Goal: Information Seeking & Learning: Check status

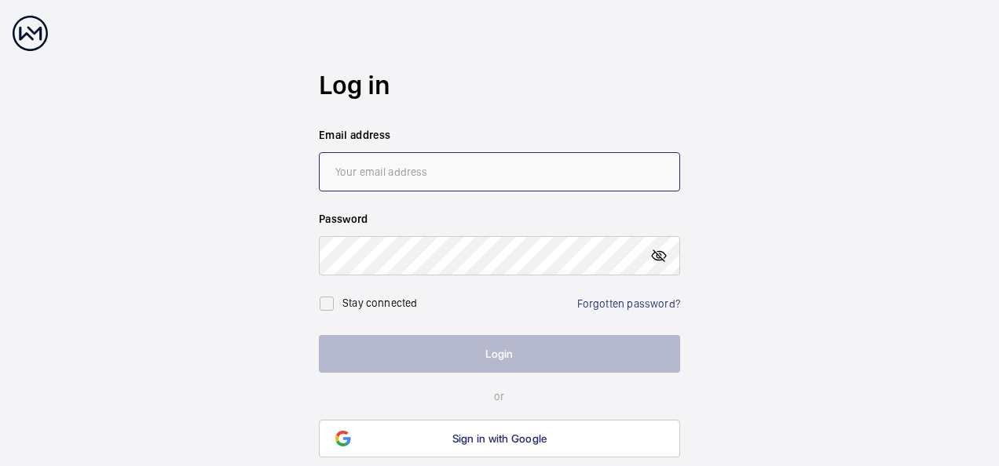
type input "[EMAIL_ADDRESS][DOMAIN_NAME]"
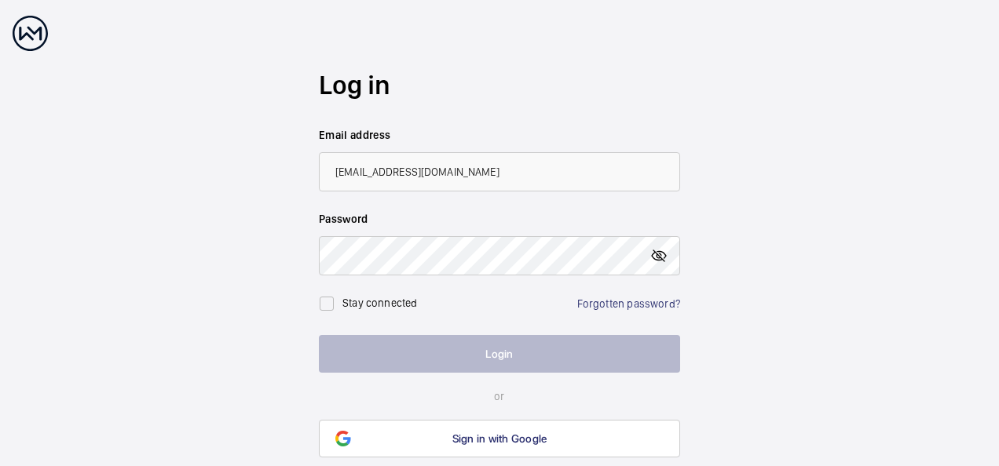
click at [661, 258] on mat-icon at bounding box center [658, 256] width 19 height 19
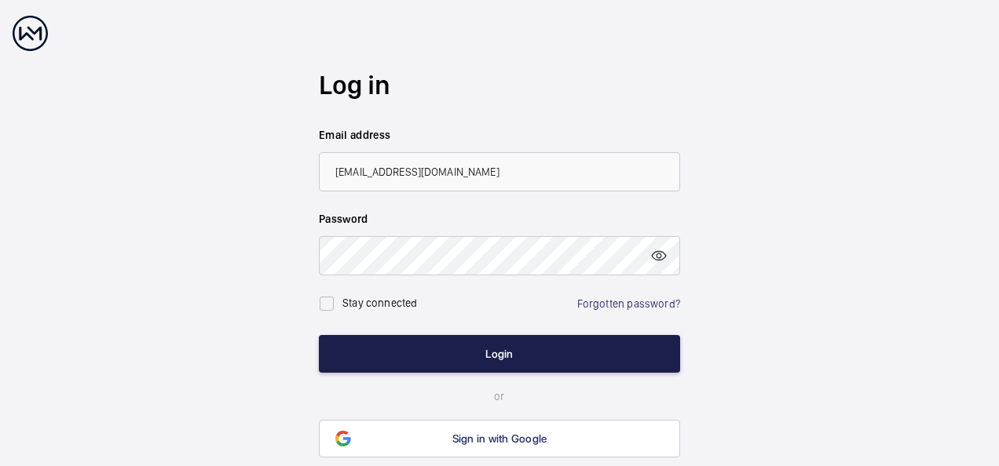
click at [502, 359] on button "Login" at bounding box center [499, 354] width 361 height 38
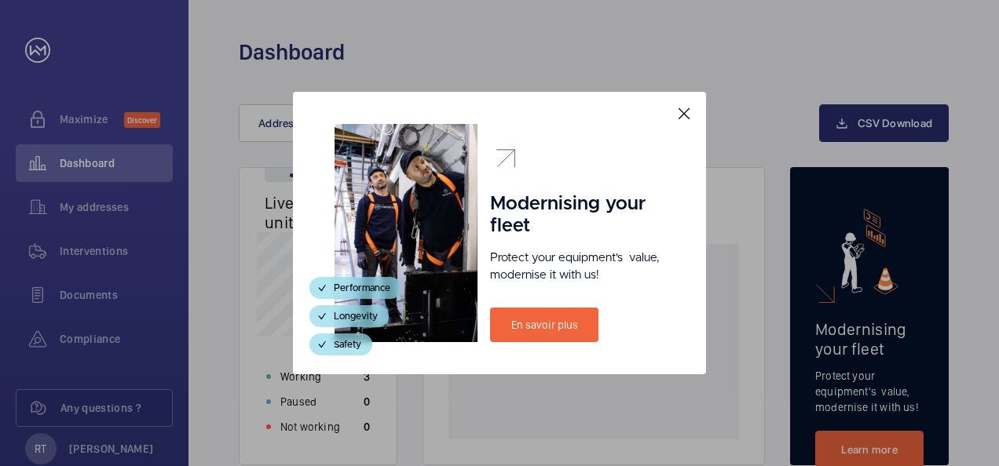
click at [680, 115] on mat-icon at bounding box center [683, 113] width 19 height 19
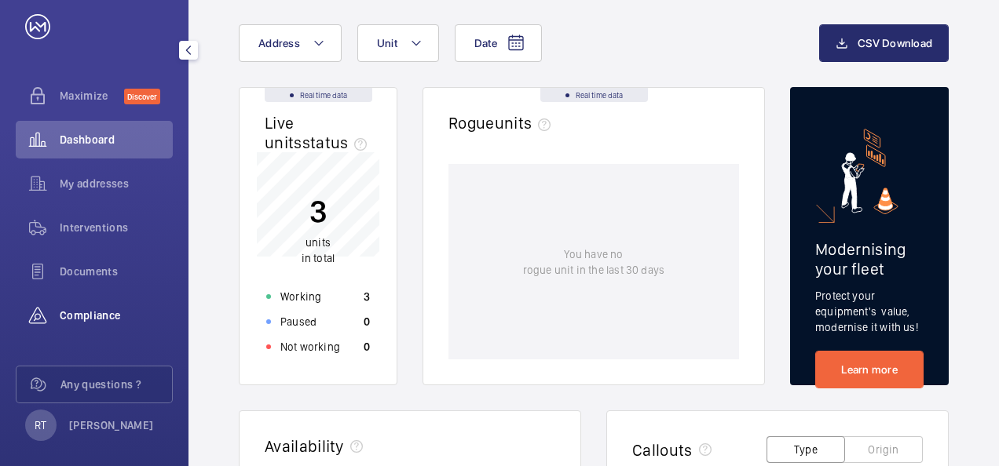
scroll to position [36, 0]
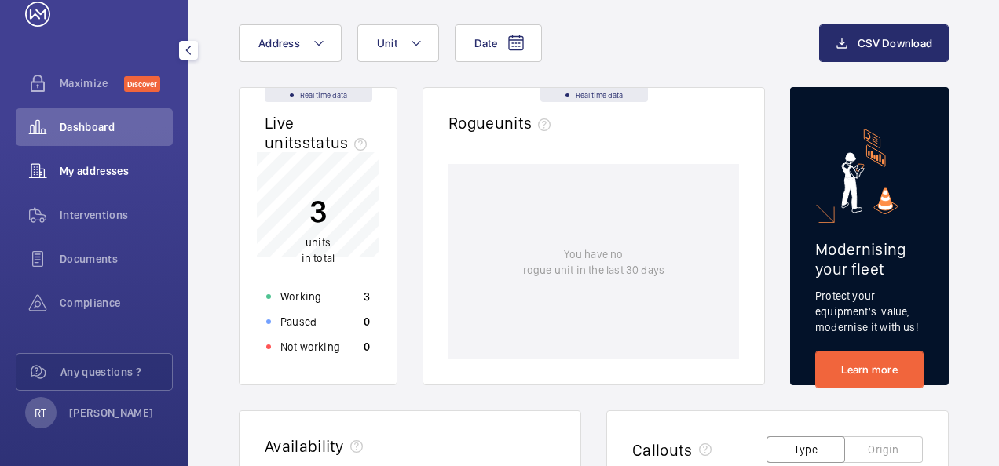
click at [86, 171] on span "My addresses" at bounding box center [116, 171] width 113 height 16
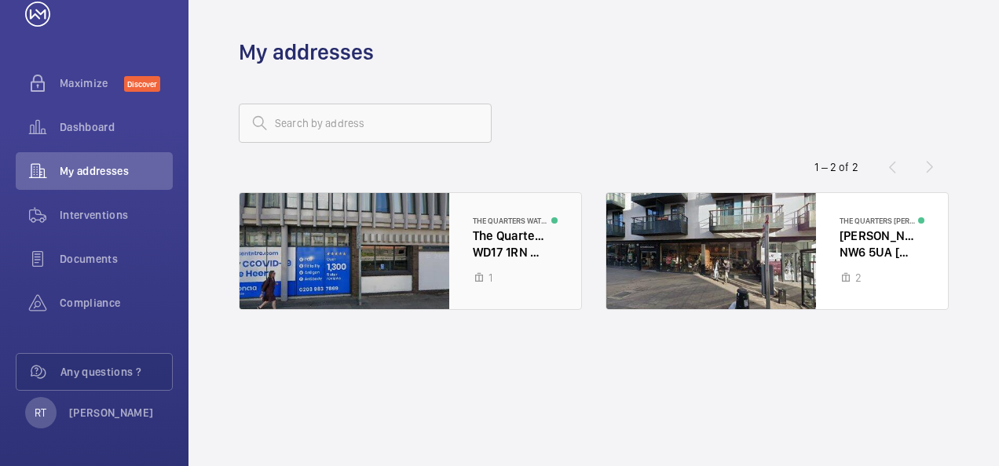
click at [342, 273] on div at bounding box center [410, 251] width 342 height 116
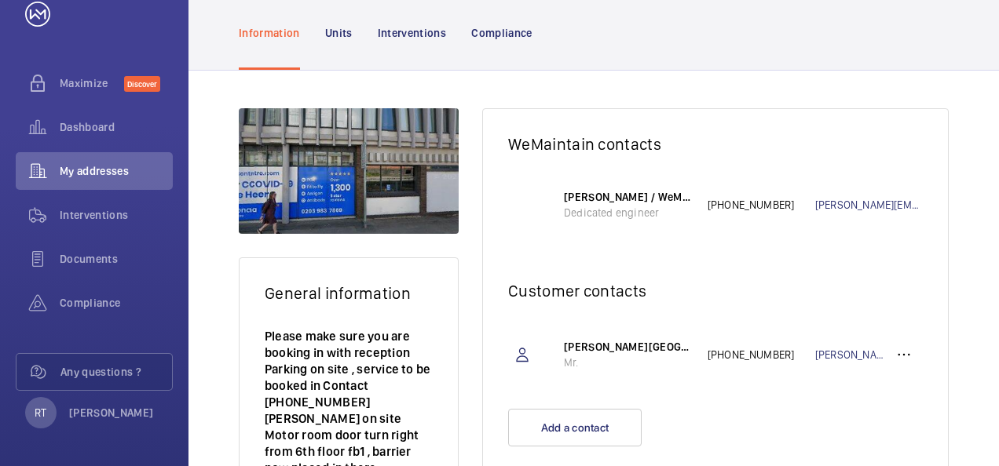
scroll to position [130, 0]
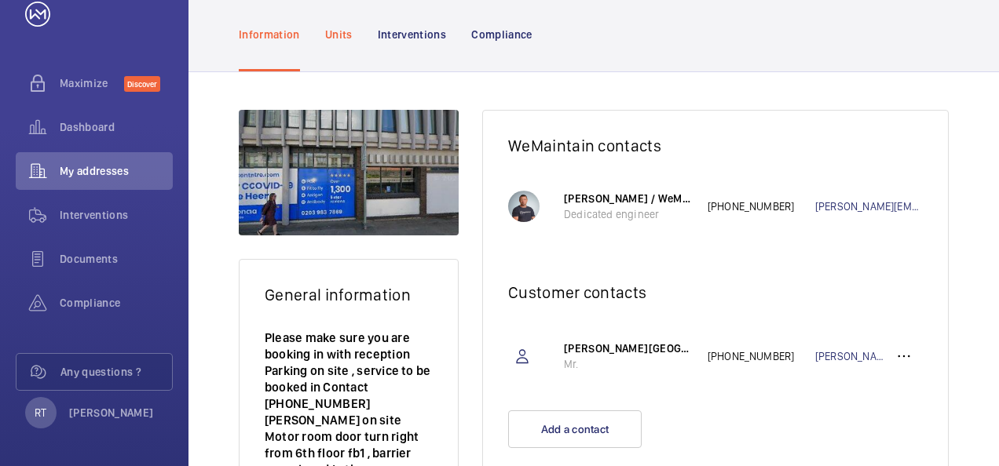
click at [345, 35] on p "Units" at bounding box center [338, 35] width 27 height 16
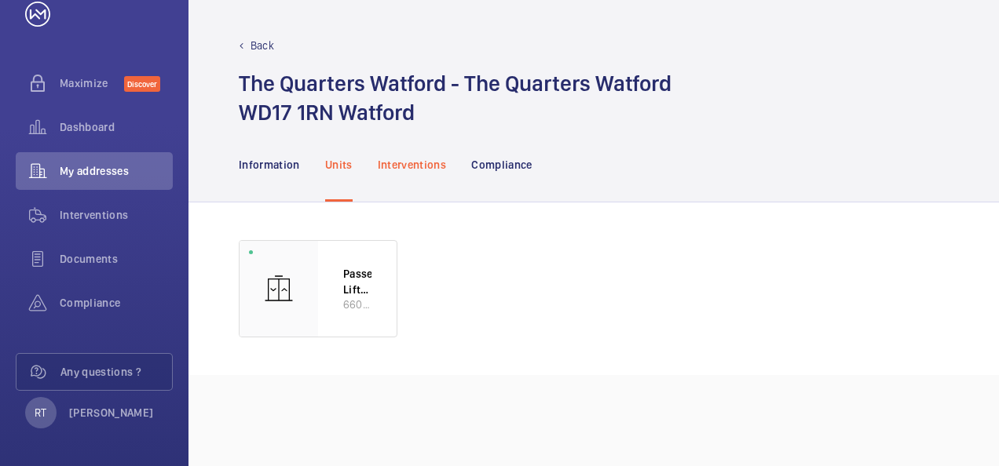
click at [396, 162] on p "Interventions" at bounding box center [412, 165] width 69 height 16
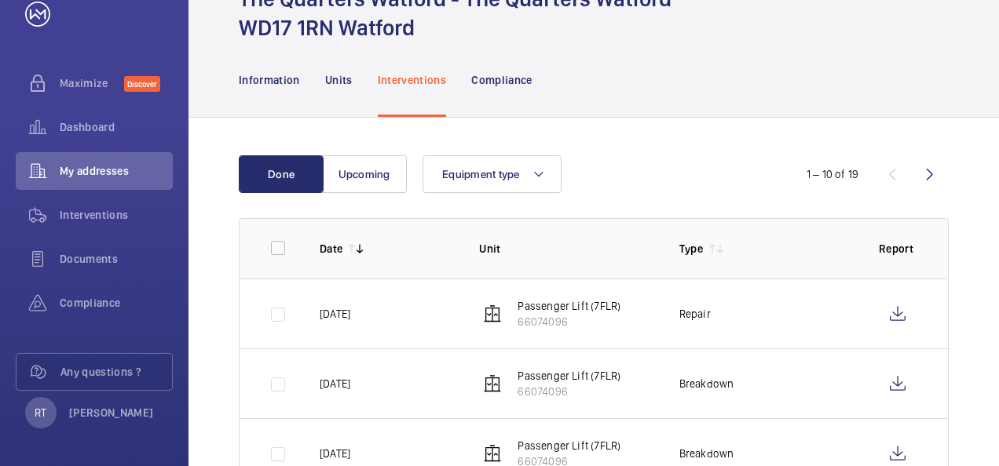
scroll to position [90, 0]
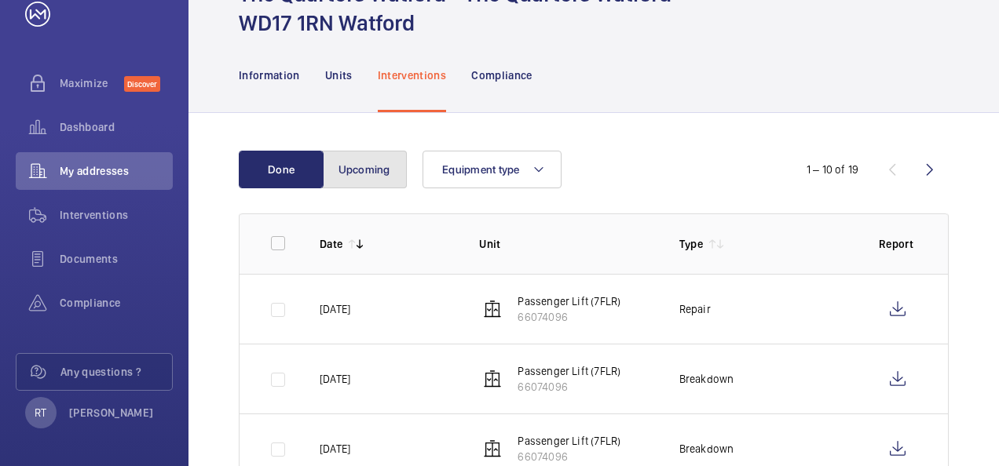
click at [371, 174] on button "Upcoming" at bounding box center [364, 170] width 85 height 38
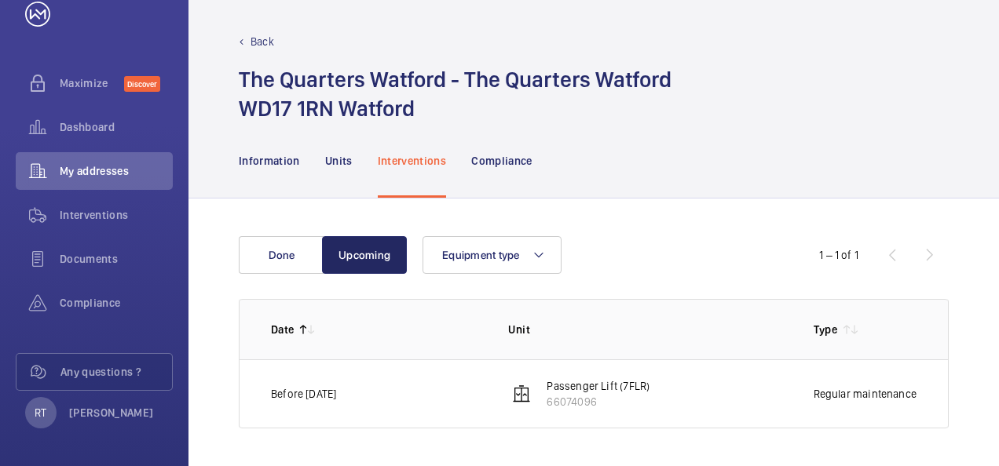
scroll to position [3, 0]
click at [503, 159] on p "Compliance" at bounding box center [501, 162] width 61 height 16
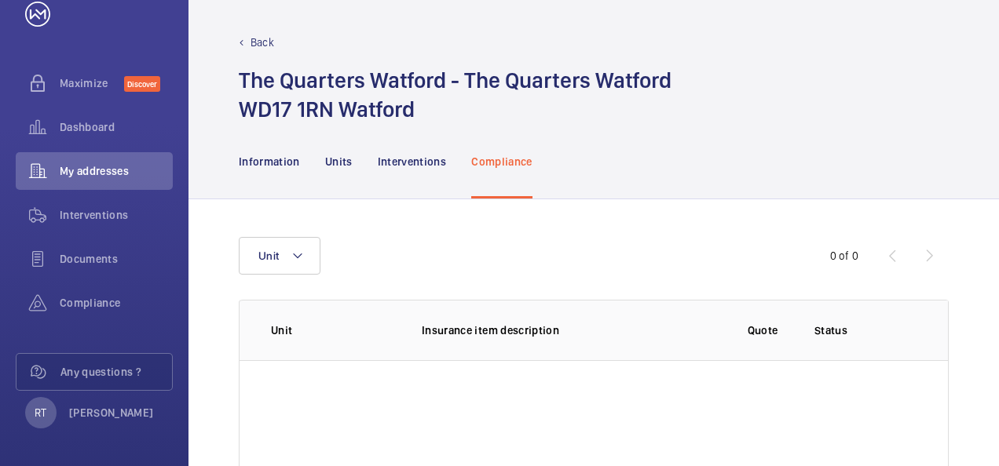
scroll to position [90, 0]
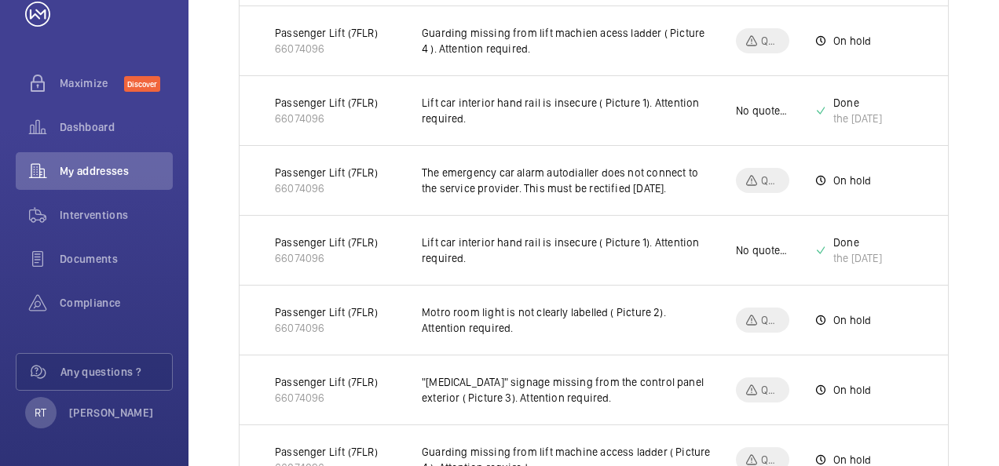
scroll to position [1258, 0]
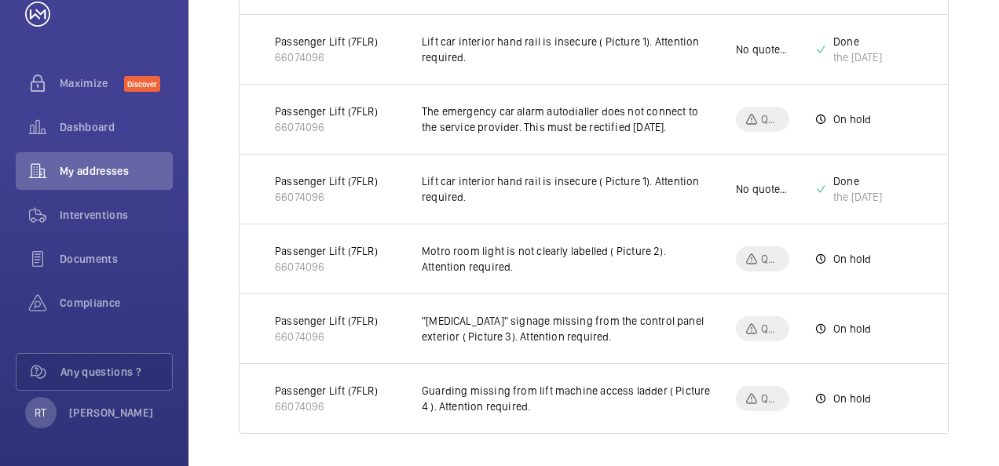
click at [754, 389] on mat-icon at bounding box center [751, 398] width 13 height 19
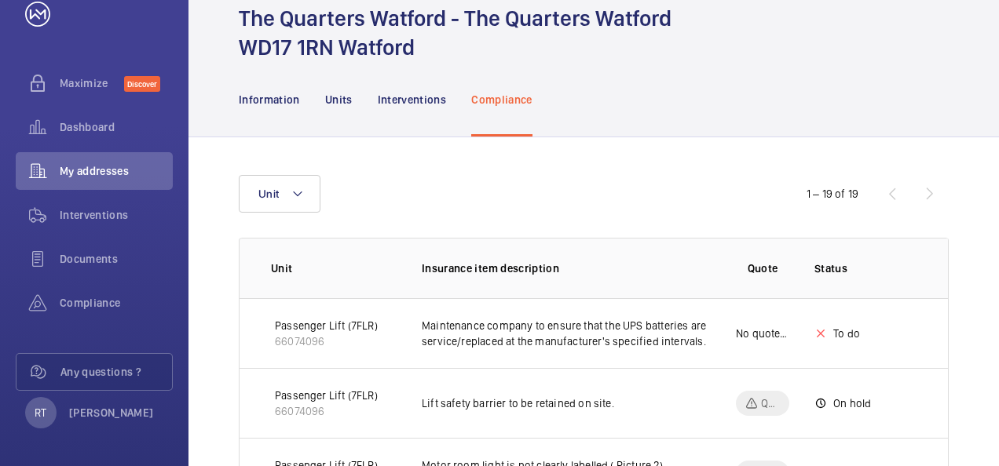
scroll to position [70, 0]
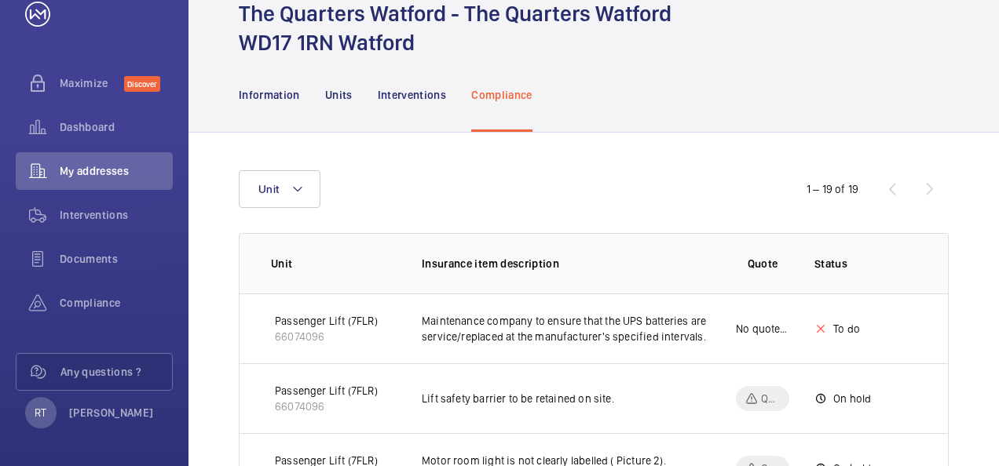
click at [762, 328] on p "No quote needed" at bounding box center [762, 329] width 53 height 16
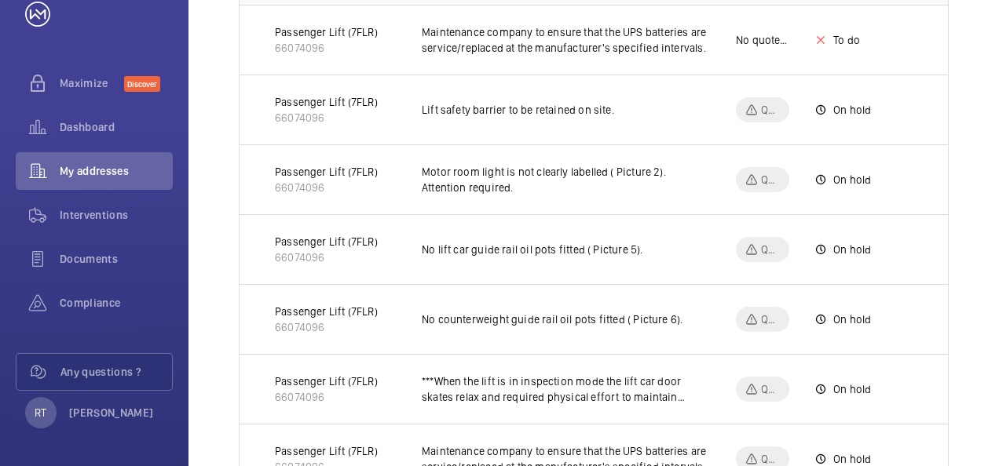
scroll to position [360, 0]
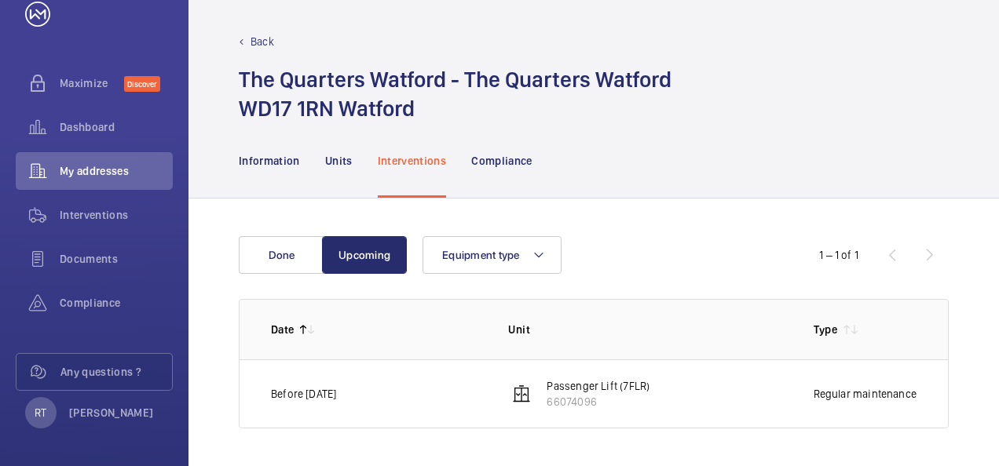
scroll to position [3, 0]
click at [250, 45] on p "Back" at bounding box center [262, 43] width 24 height 16
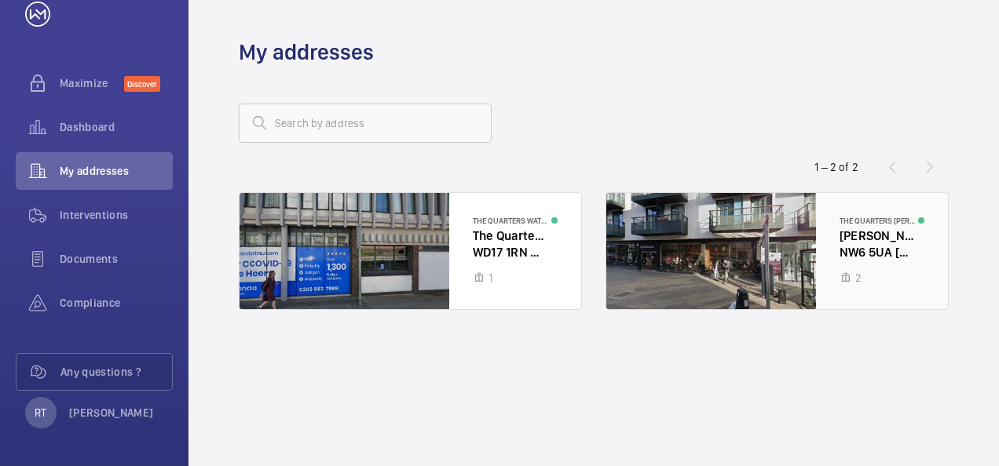
click at [755, 210] on div at bounding box center [777, 251] width 342 height 116
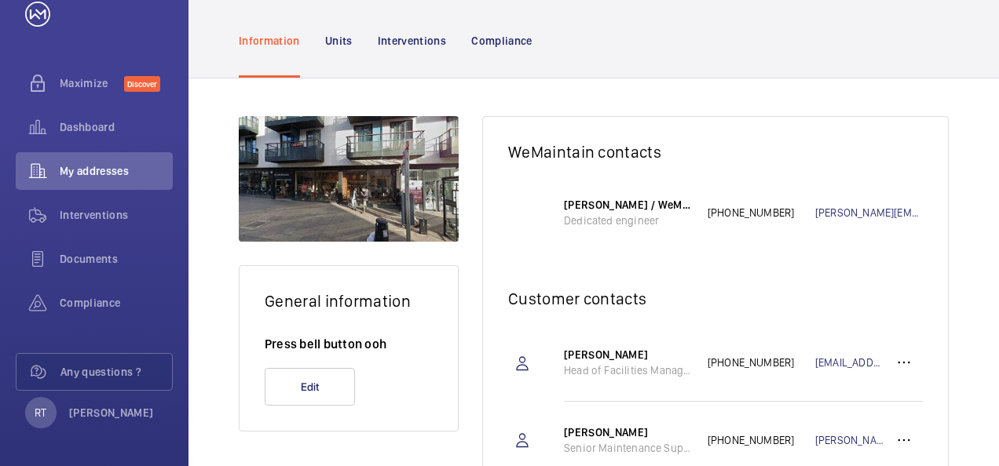
scroll to position [122, 0]
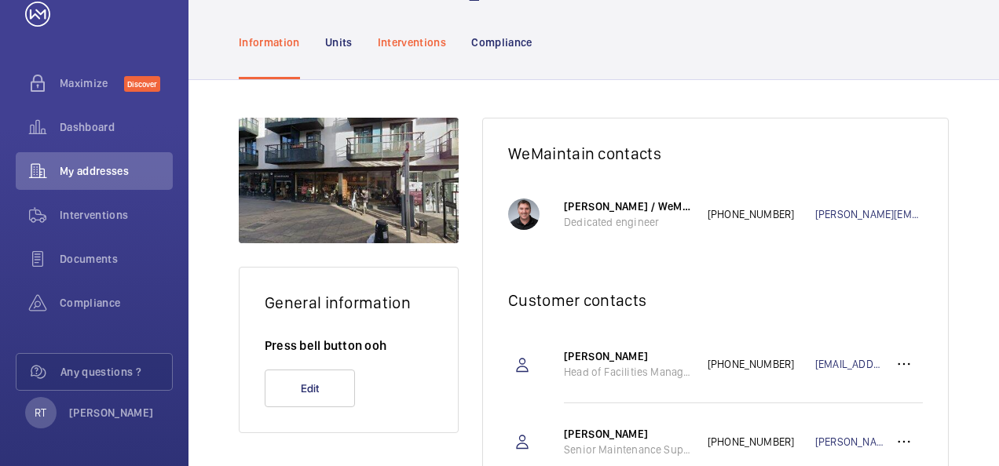
click at [415, 36] on p "Interventions" at bounding box center [412, 43] width 69 height 16
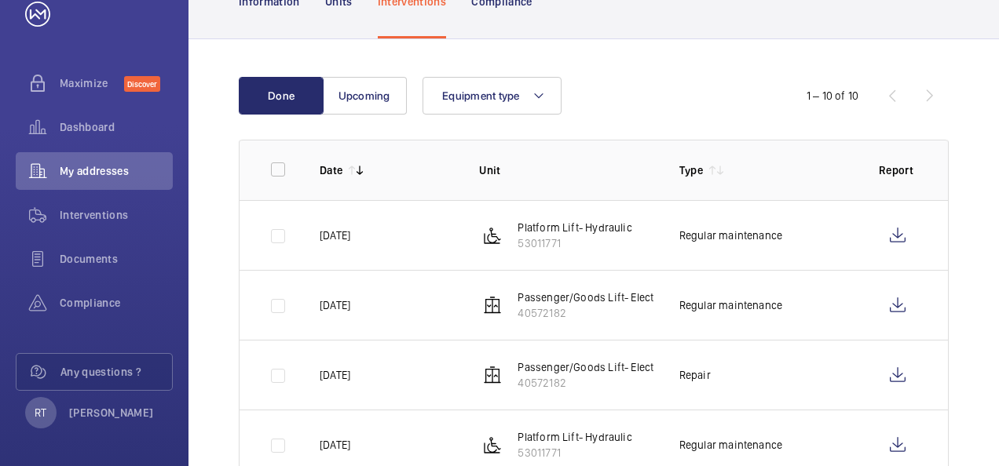
scroll to position [163, 0]
click at [371, 97] on button "Upcoming" at bounding box center [364, 96] width 85 height 38
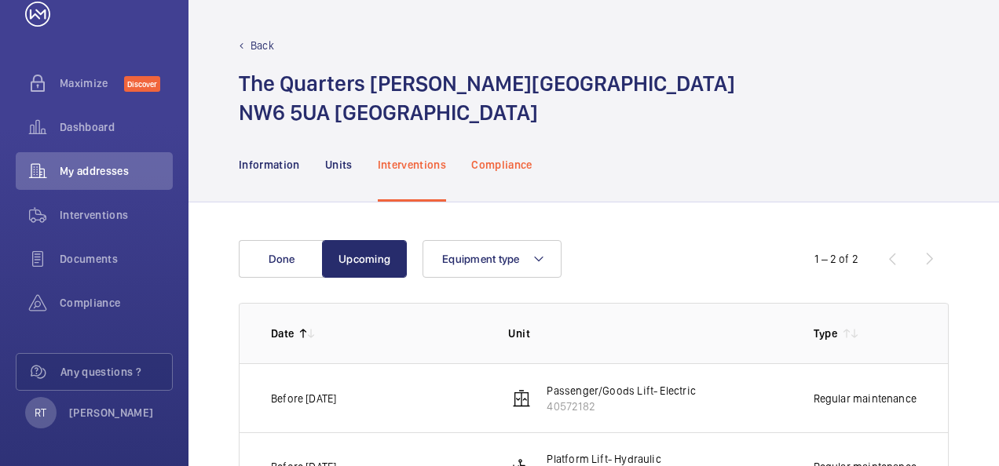
click at [491, 167] on p "Compliance" at bounding box center [501, 165] width 61 height 16
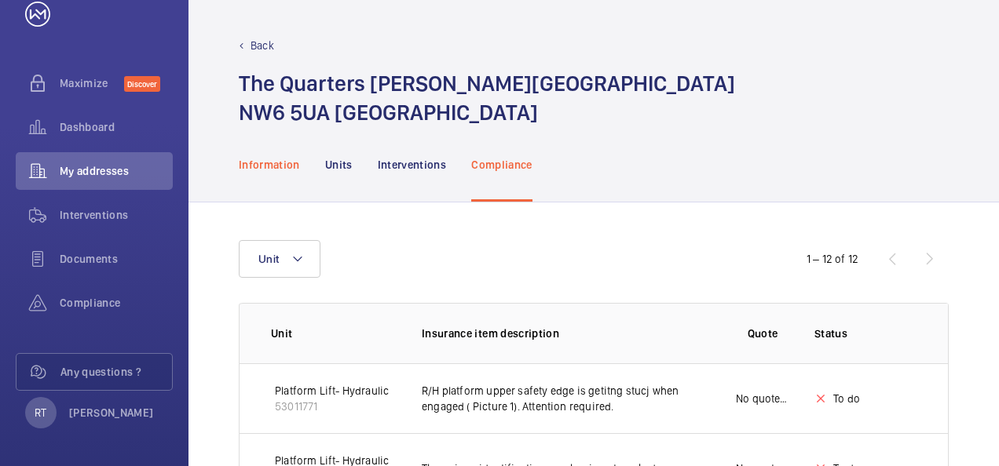
click at [286, 157] on p "Information" at bounding box center [269, 165] width 61 height 16
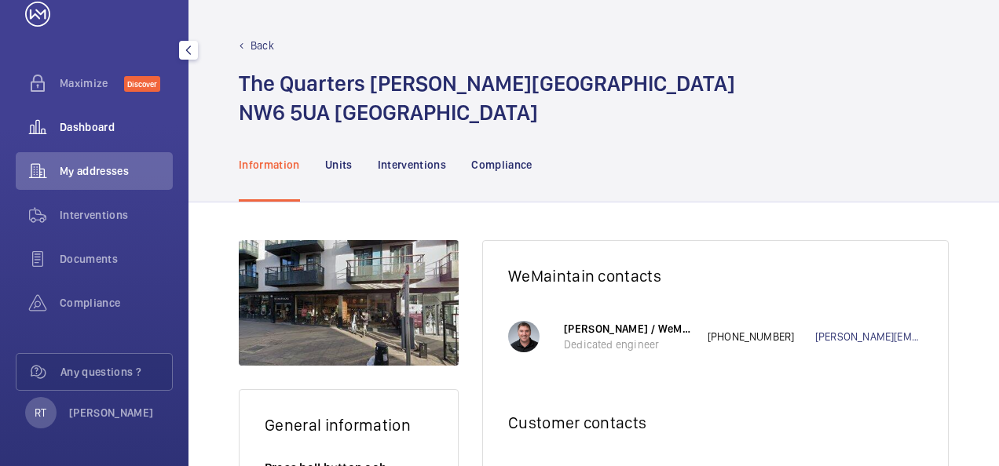
click at [97, 117] on div "Dashboard" at bounding box center [94, 127] width 157 height 38
